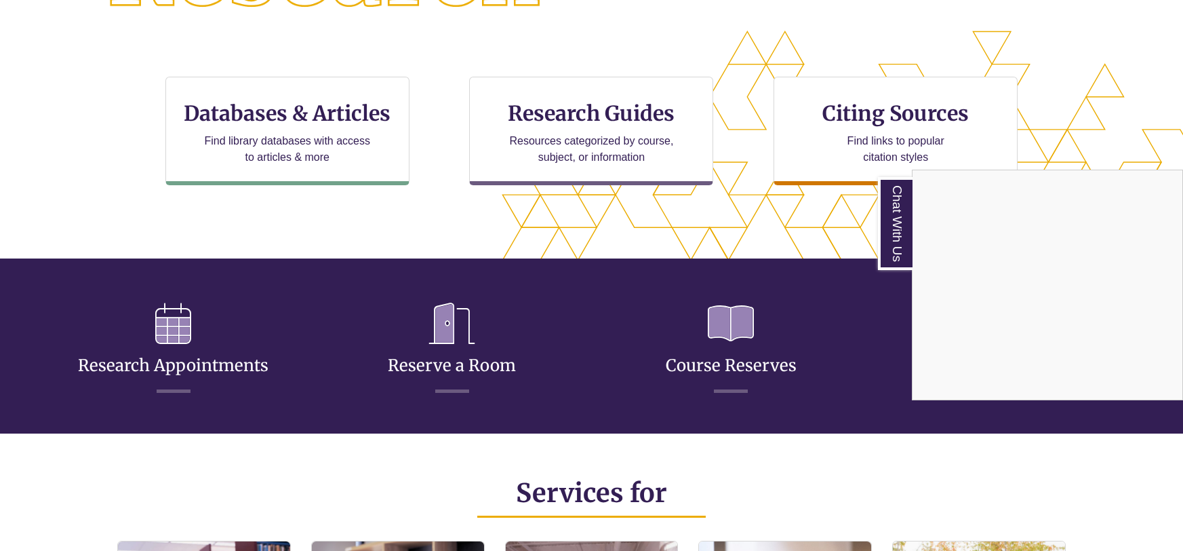
scroll to position [324, 1068]
click at [446, 344] on div "Chat With Us" at bounding box center [591, 275] width 1183 height 551
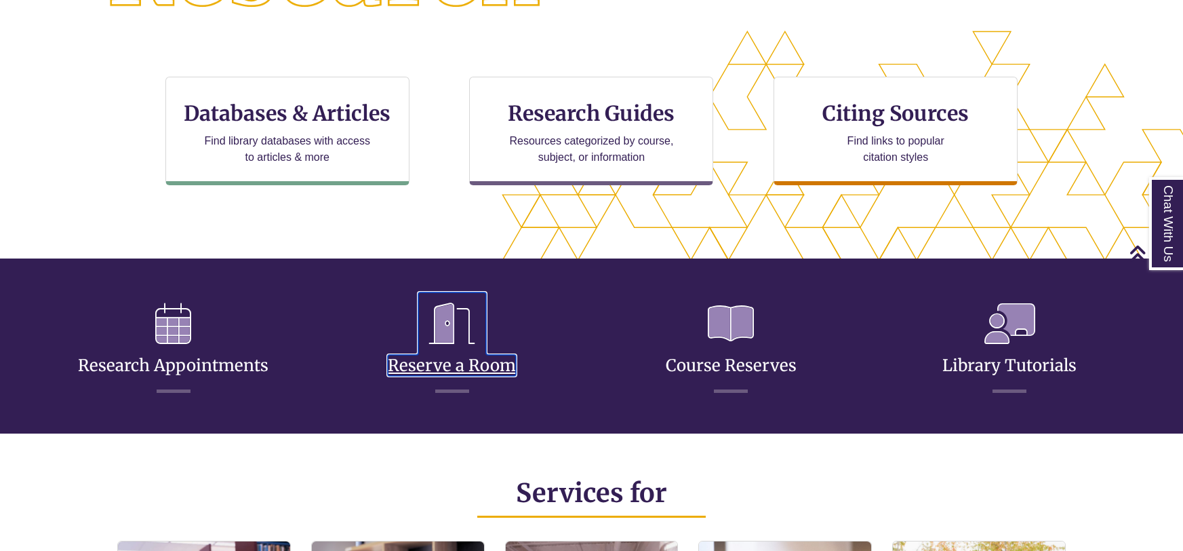
click at [467, 370] on link "Reserve a Room" at bounding box center [452, 349] width 128 height 54
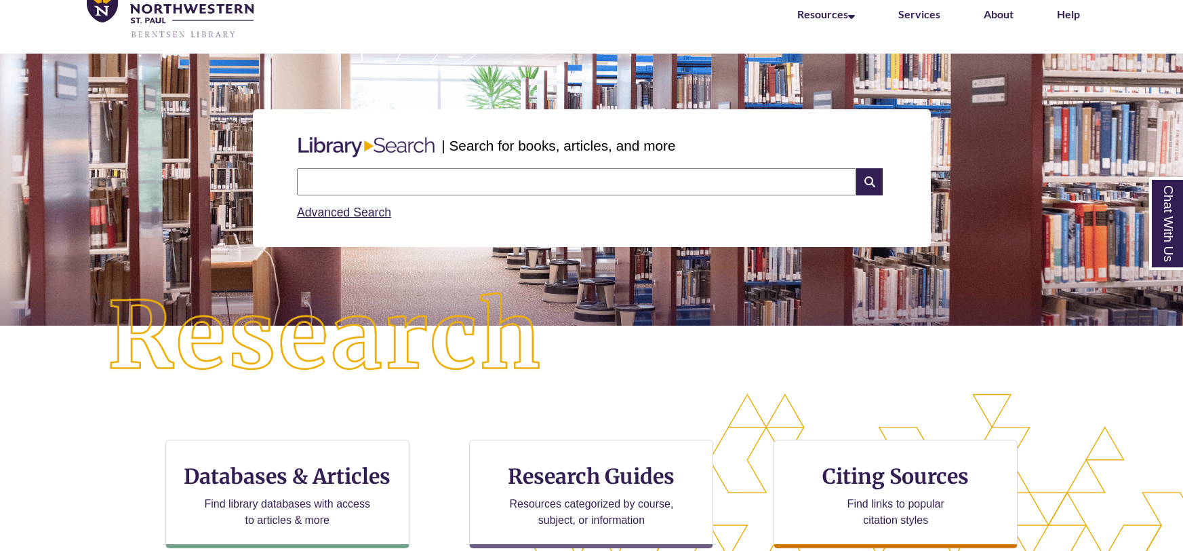
scroll to position [212, 0]
